Goal: Task Accomplishment & Management: Manage account settings

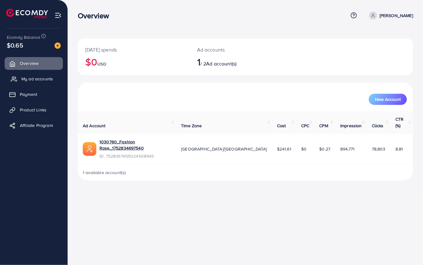
click at [42, 81] on span "My ad accounts" at bounding box center [37, 79] width 32 height 6
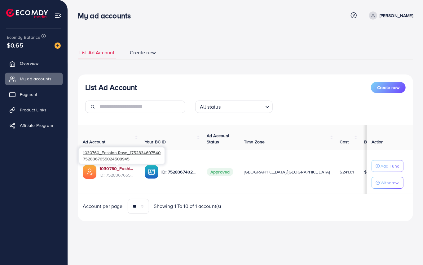
click at [113, 166] on link "1030760_Fashion Rose_1752834697540" at bounding box center [117, 168] width 35 height 6
